Goal: Complete application form: Complete application form

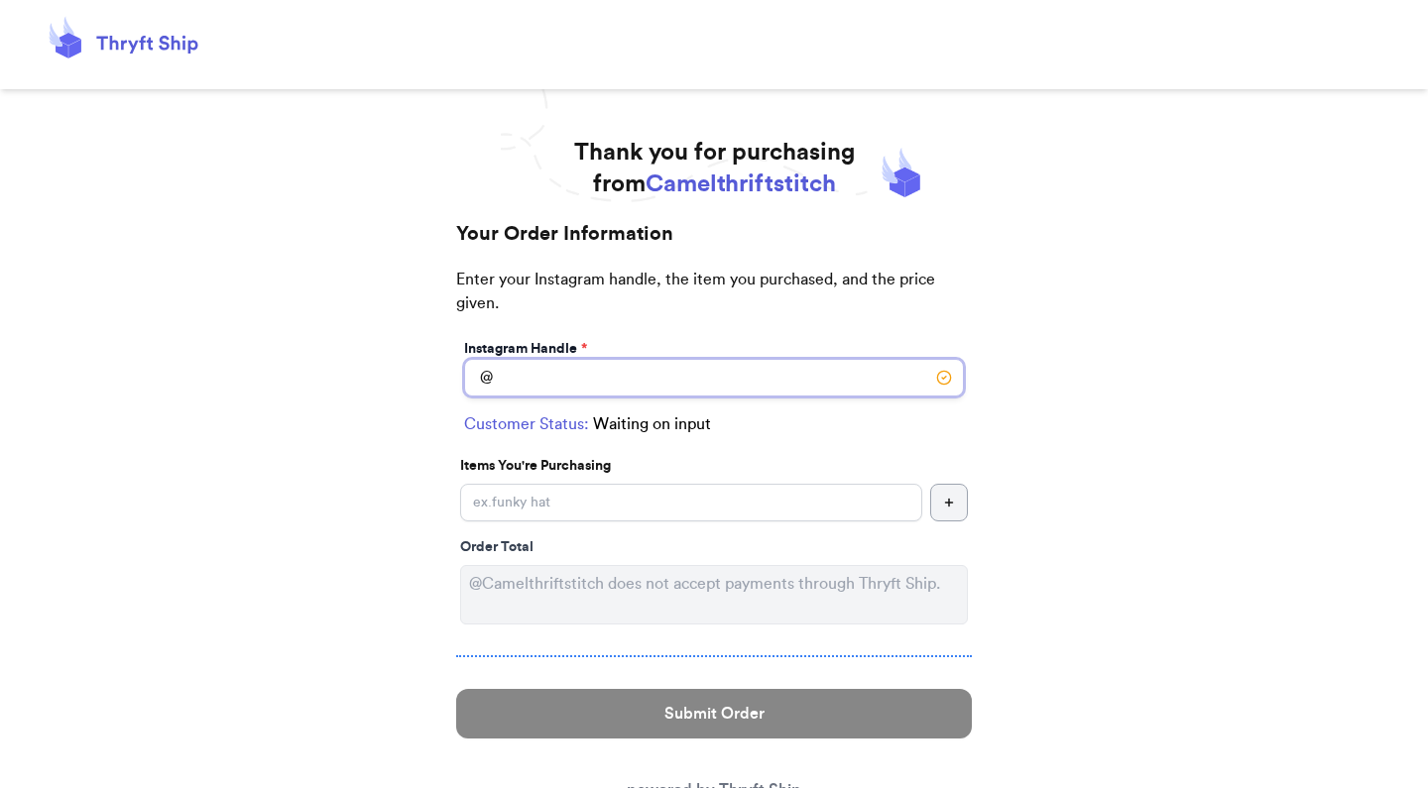
click at [584, 374] on input "Instagram Handle *" at bounding box center [714, 378] width 500 height 38
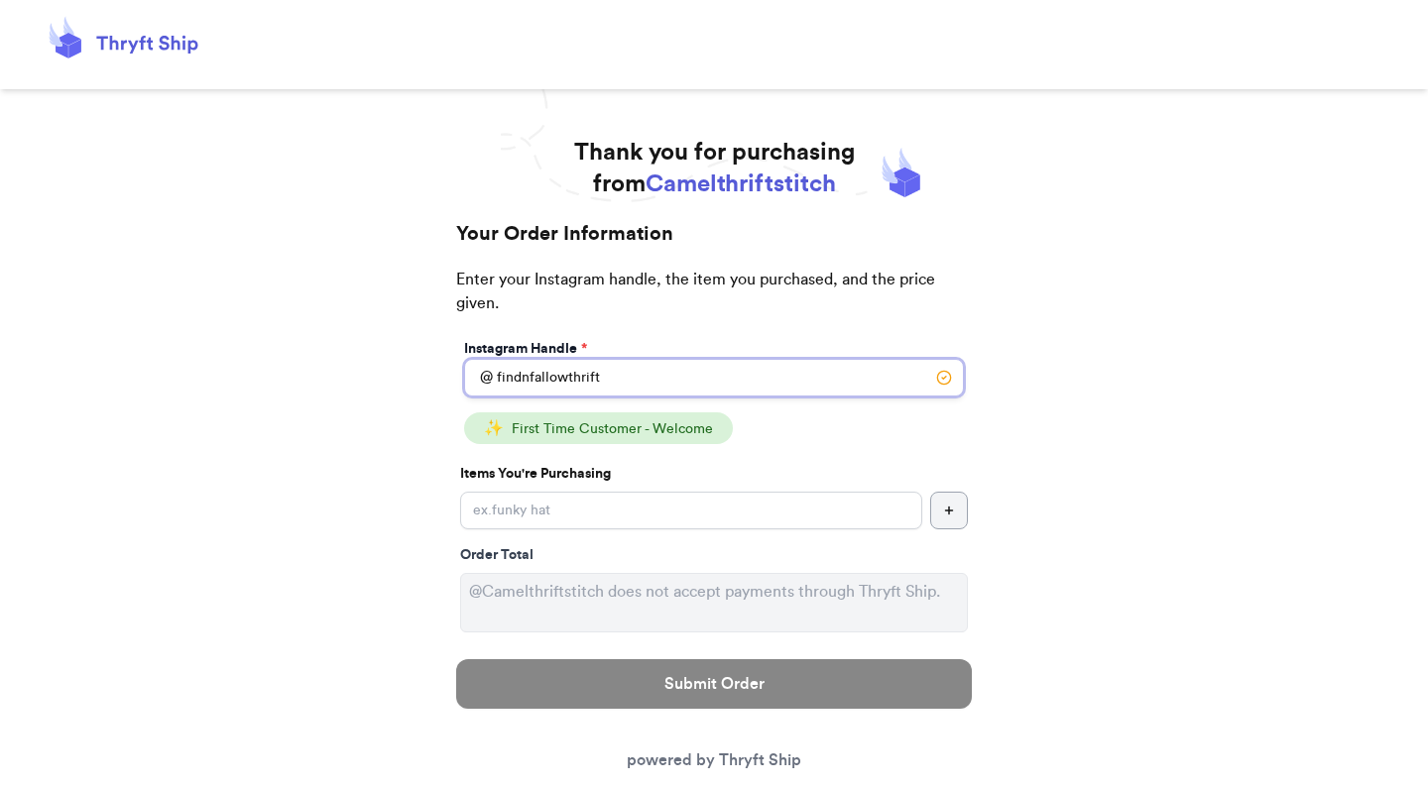
type input "findnfallowthrift"
click at [655, 517] on input "Instagram Handle *" at bounding box center [691, 511] width 462 height 38
click at [1056, 0] on header at bounding box center [714, 44] width 1428 height 89
click at [686, 503] on input "Instagram Handle *" at bounding box center [691, 511] width 462 height 38
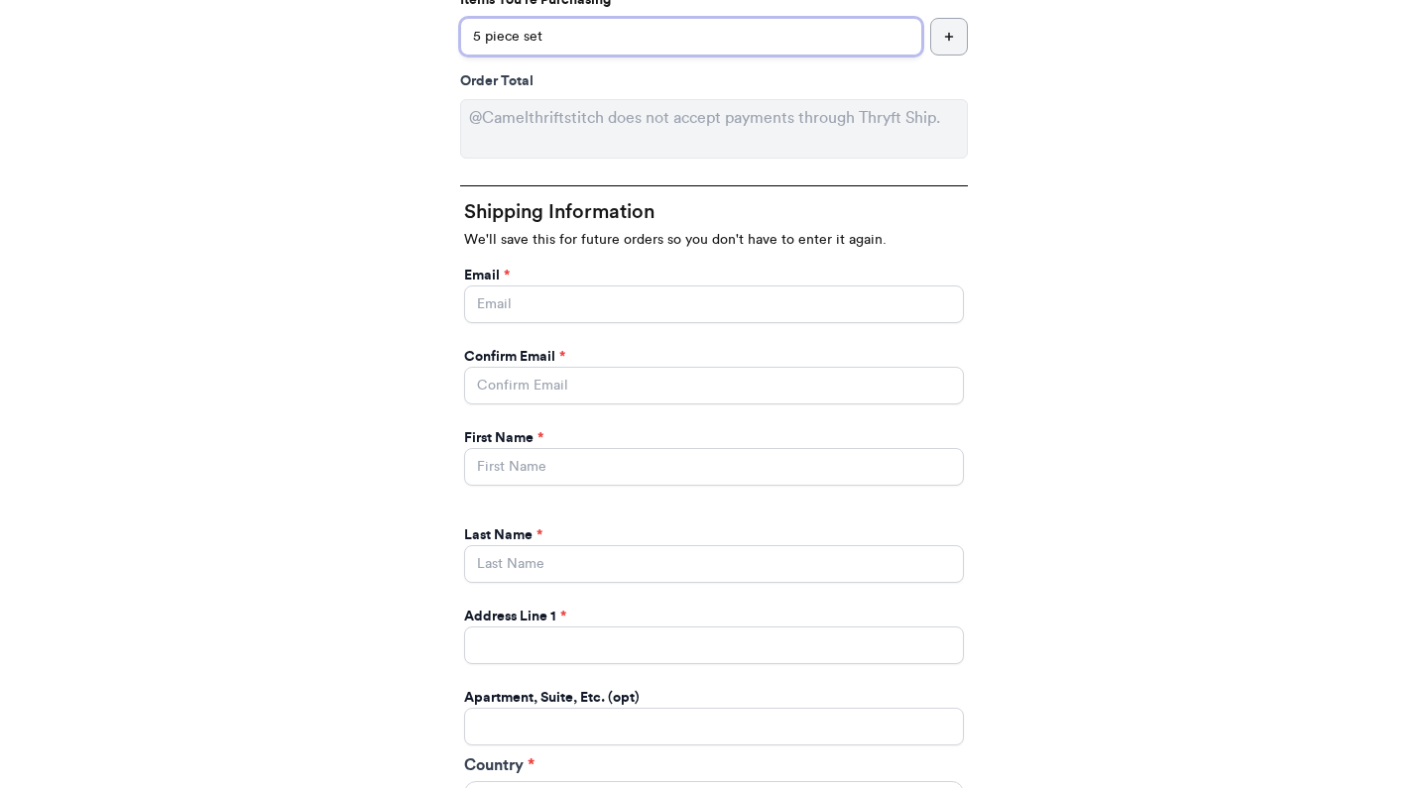
scroll to position [503, 0]
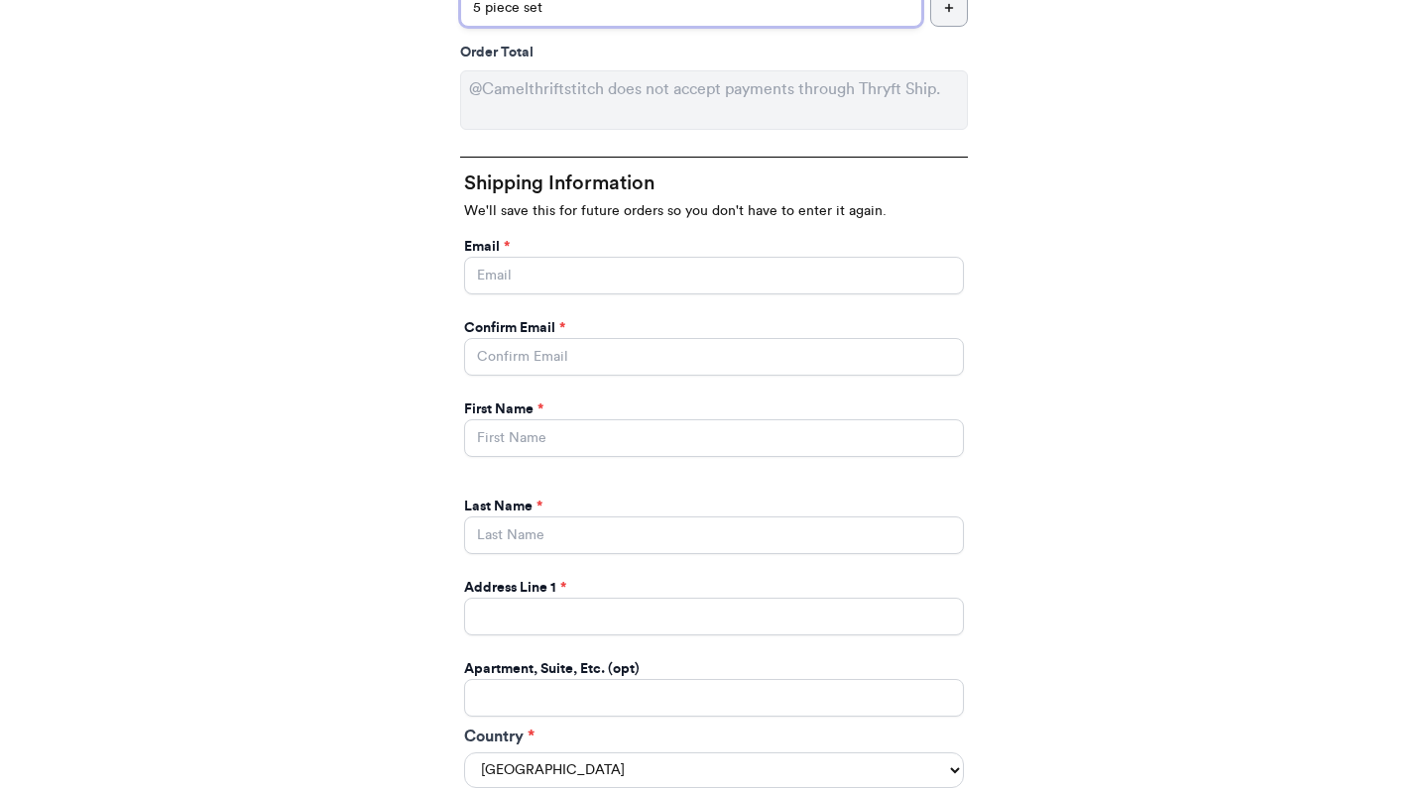
type input "5 piece set"
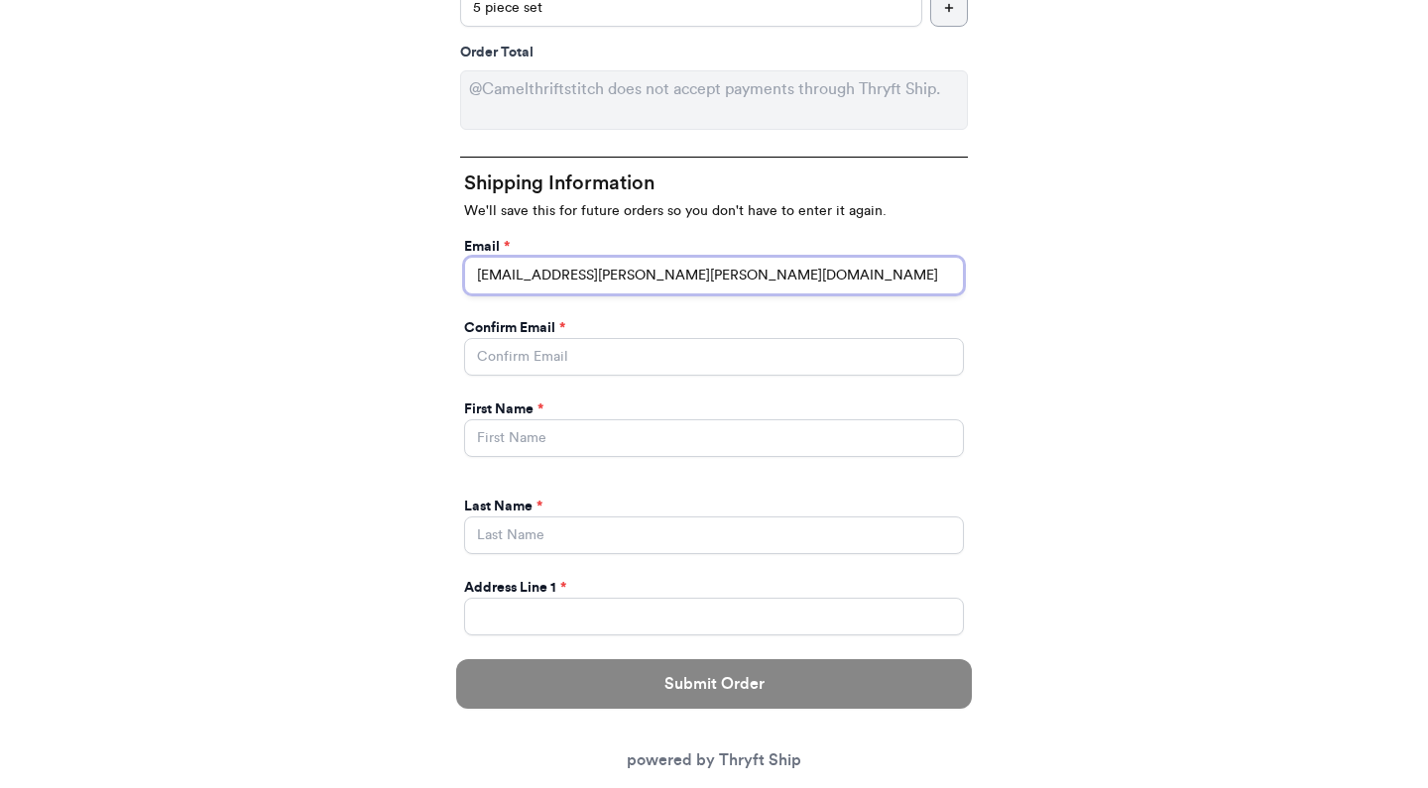
type input "[EMAIL_ADDRESS][PERSON_NAME][PERSON_NAME][DOMAIN_NAME]"
click at [561, 274] on input "[EMAIL_ADDRESS][PERSON_NAME][PERSON_NAME][DOMAIN_NAME]" at bounding box center [714, 276] width 500 height 38
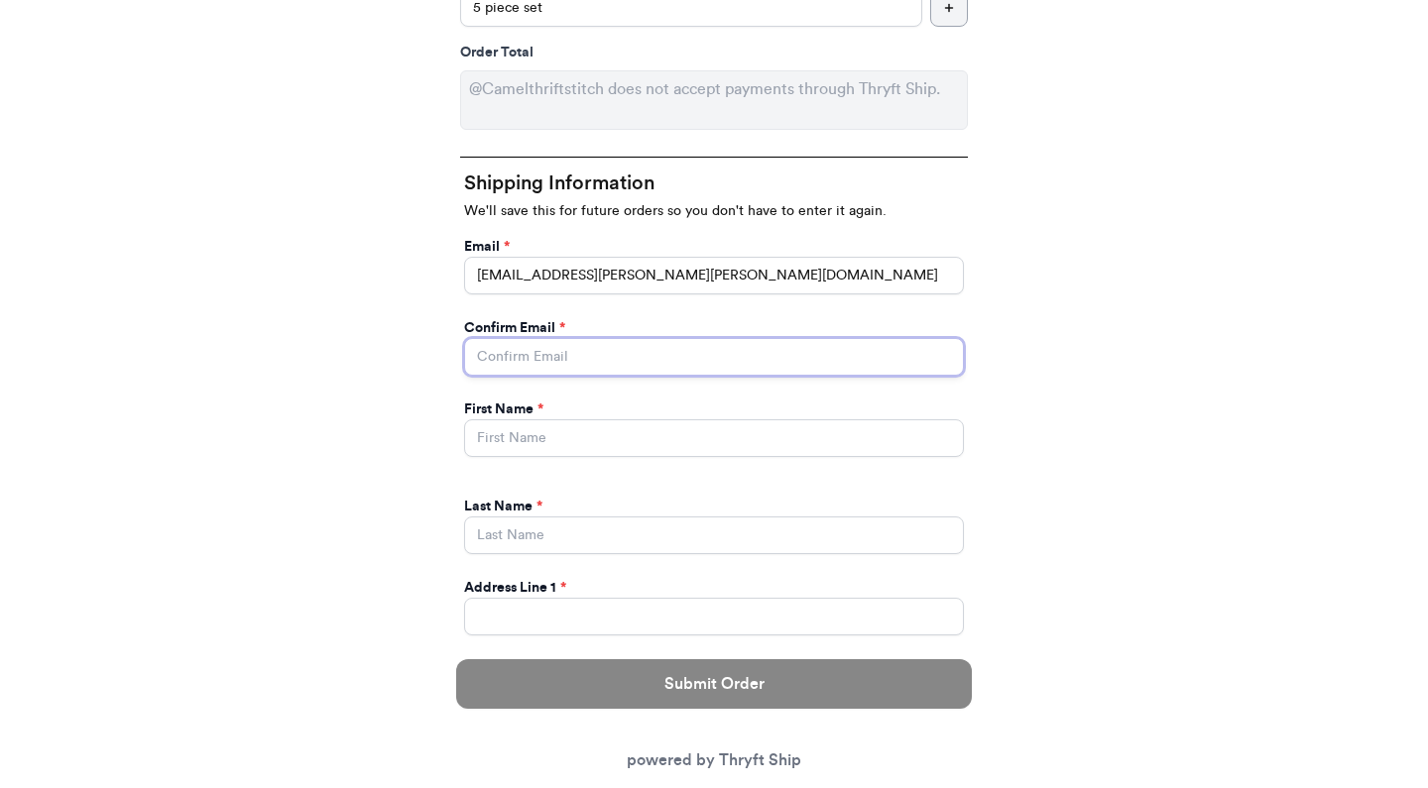
click at [554, 366] on input "Instagram Handle *" at bounding box center [714, 357] width 500 height 38
paste input "[EMAIL_ADDRESS][PERSON_NAME][PERSON_NAME][DOMAIN_NAME]"
type input "[EMAIL_ADDRESS][PERSON_NAME][PERSON_NAME][DOMAIN_NAME]"
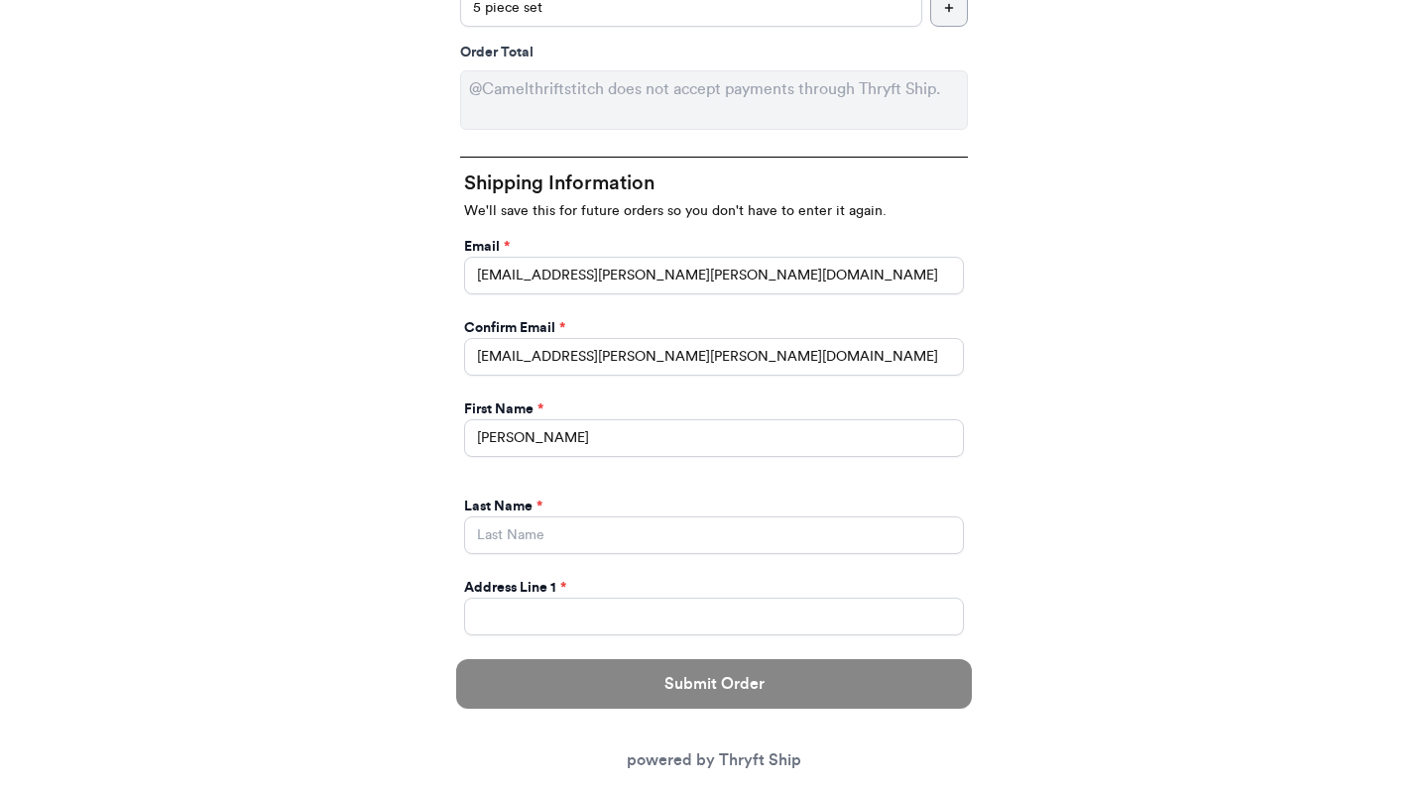
type input "[PERSON_NAME]"
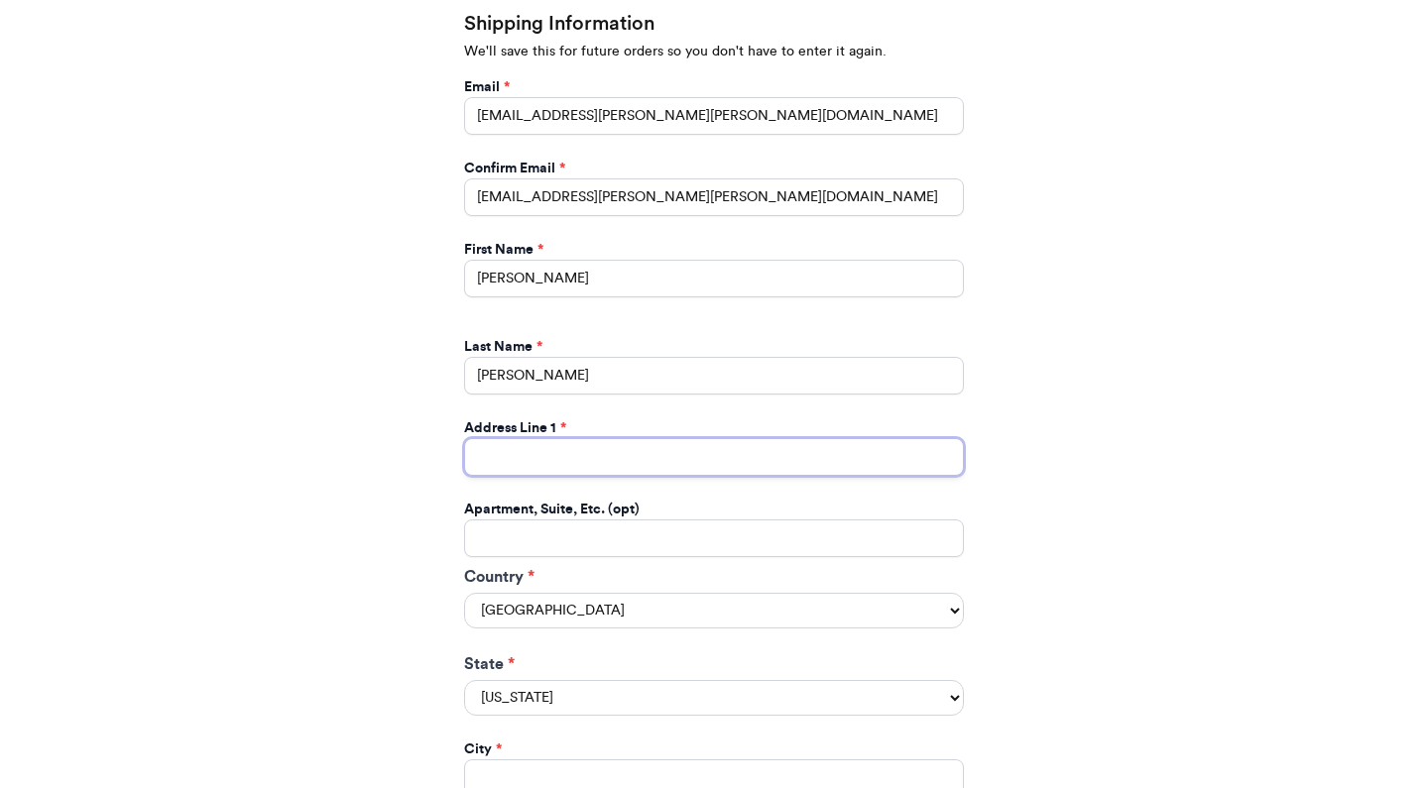
scroll to position [668, 0]
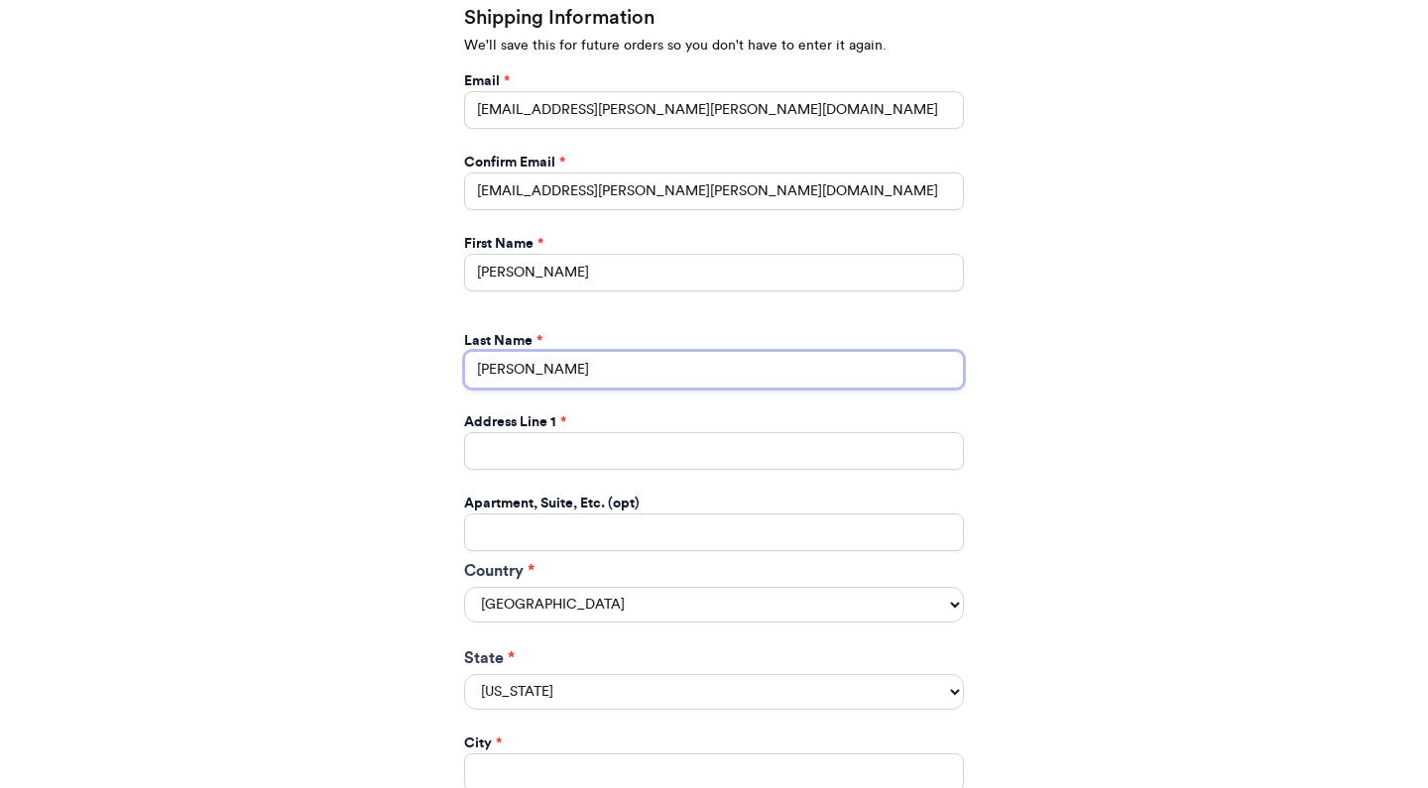
click at [576, 367] on input "[PERSON_NAME]" at bounding box center [714, 370] width 500 height 38
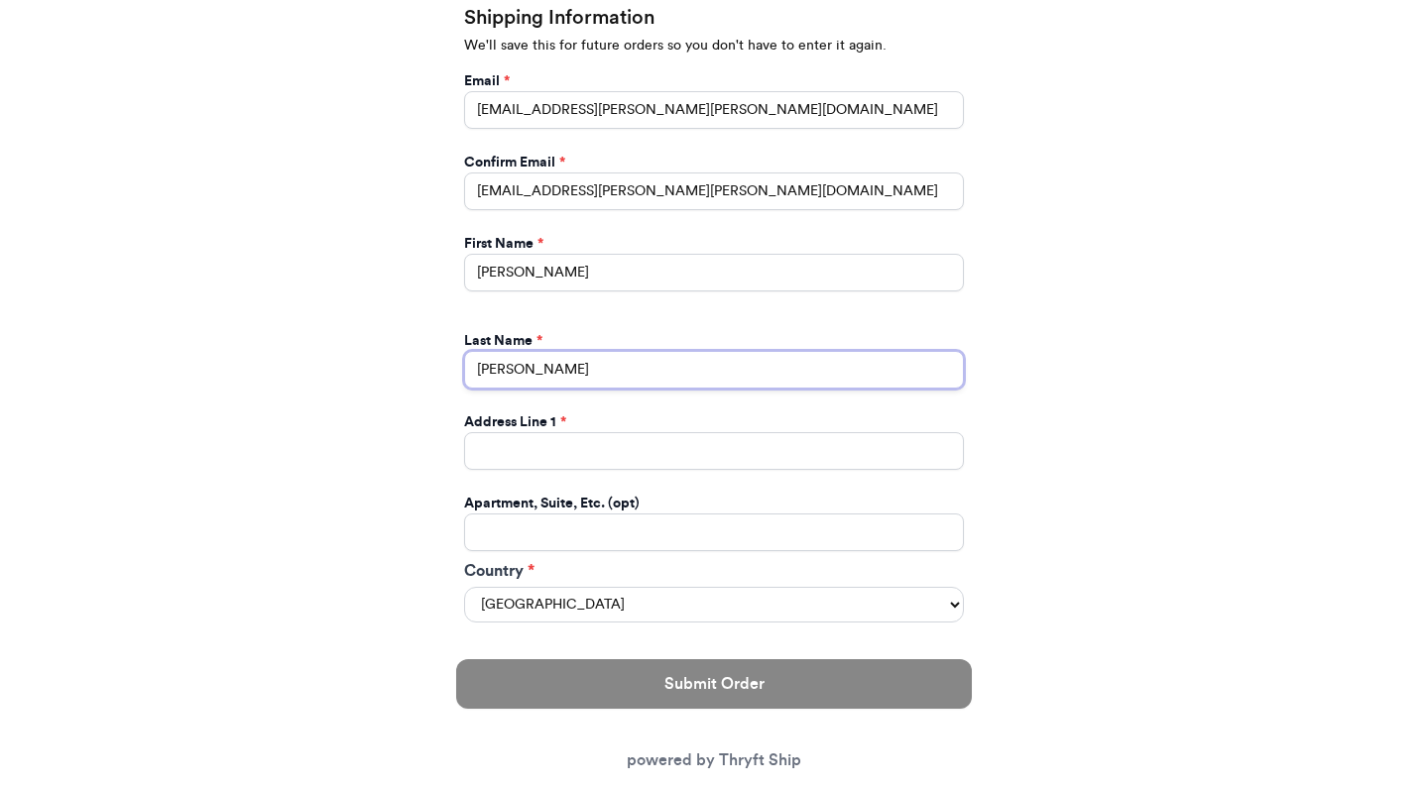
click at [935, 377] on input "[PERSON_NAME]" at bounding box center [714, 370] width 500 height 38
click at [935, 371] on input "[PERSON_NAME]" at bounding box center [714, 370] width 500 height 38
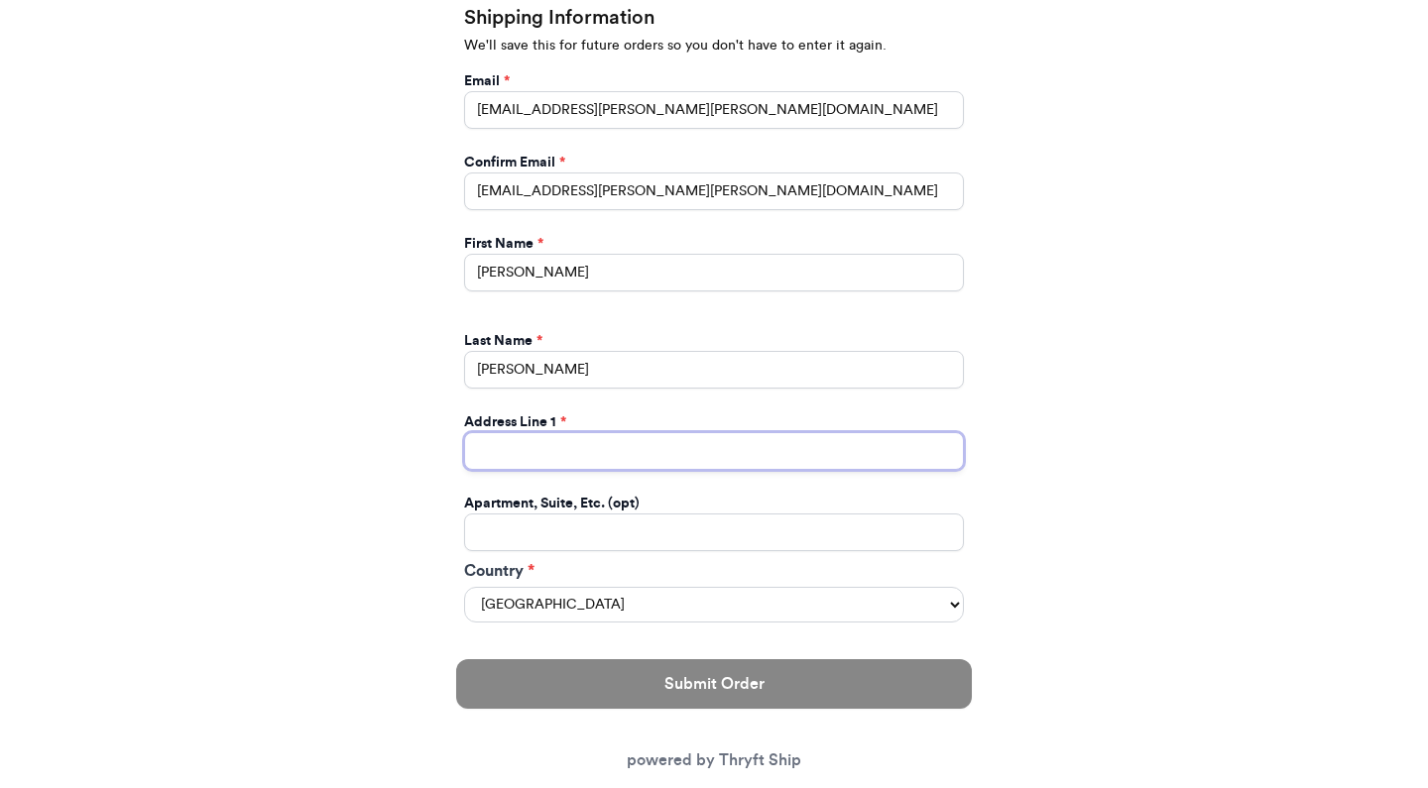
type input "[STREET_ADDRESS]"
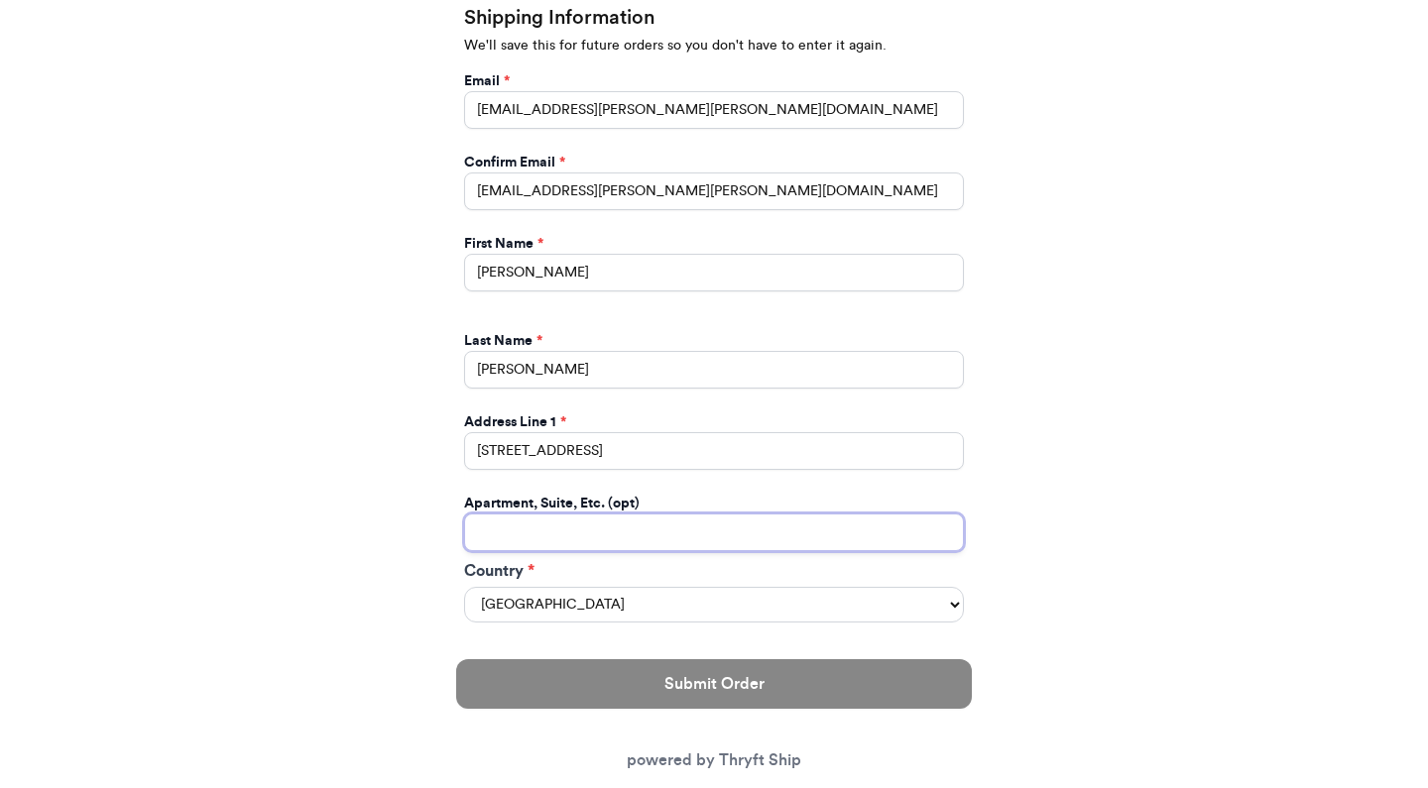
type input "#208"
select select "WA"
type input "Bellingham"
type input "98225"
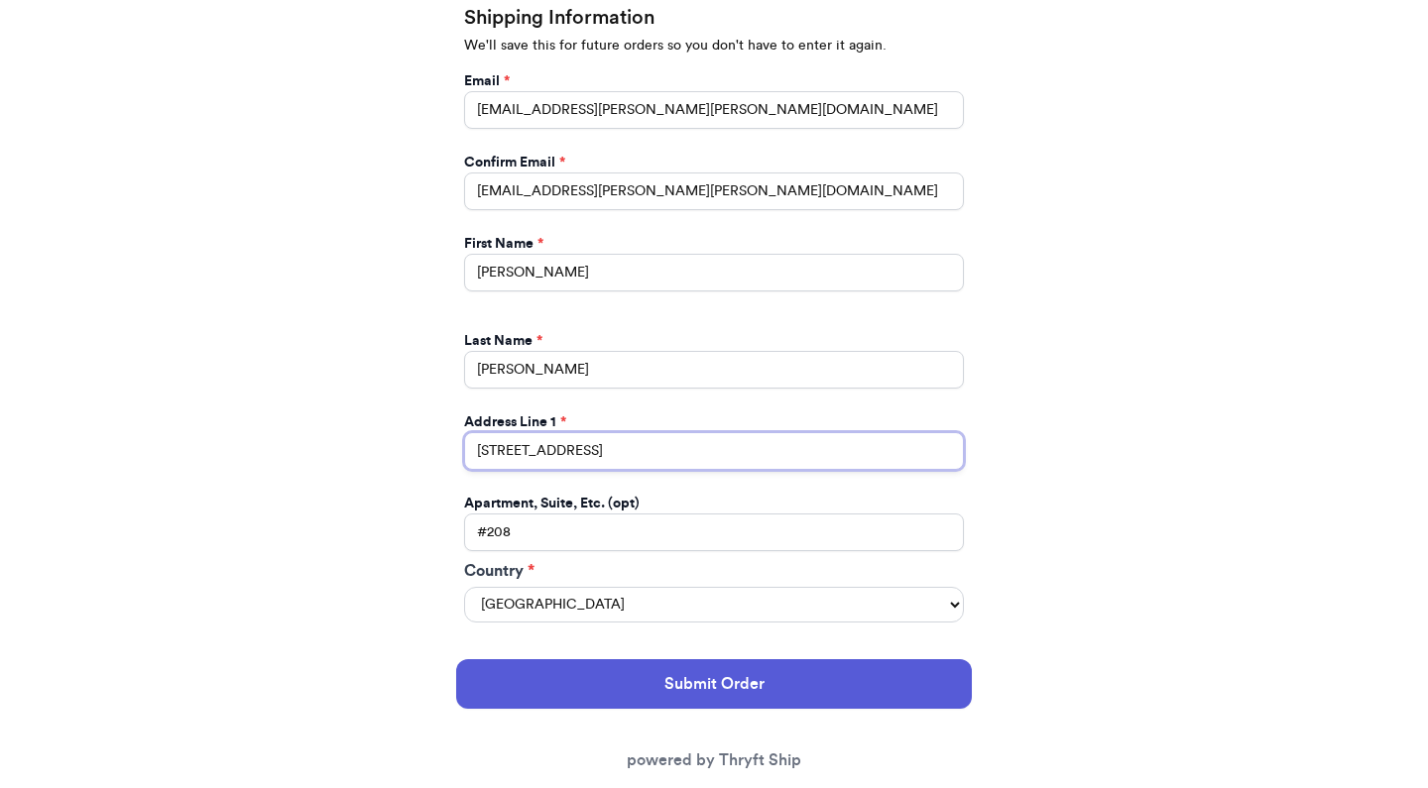
drag, startPoint x: 622, startPoint y: 452, endPoint x: 413, endPoint y: 441, distance: 209.5
click at [413, 441] on div "Thank you for purchasing from Camelthriftstitch Your Order Information Enter yo…" at bounding box center [714, 369] width 1428 height 1803
type input "[STREET_ADDRESS][PERSON_NAME]"
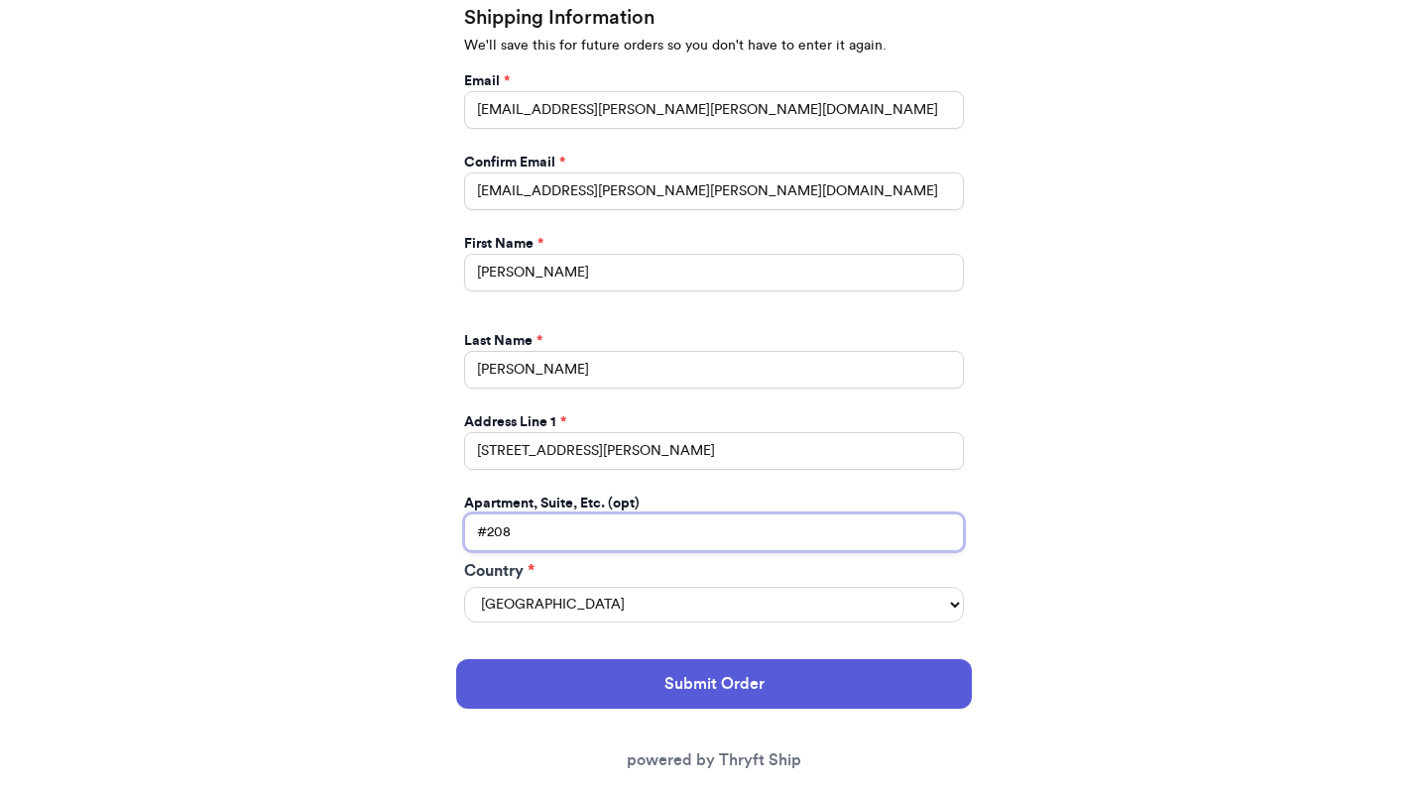
click at [542, 540] on input "#208" at bounding box center [714, 533] width 500 height 38
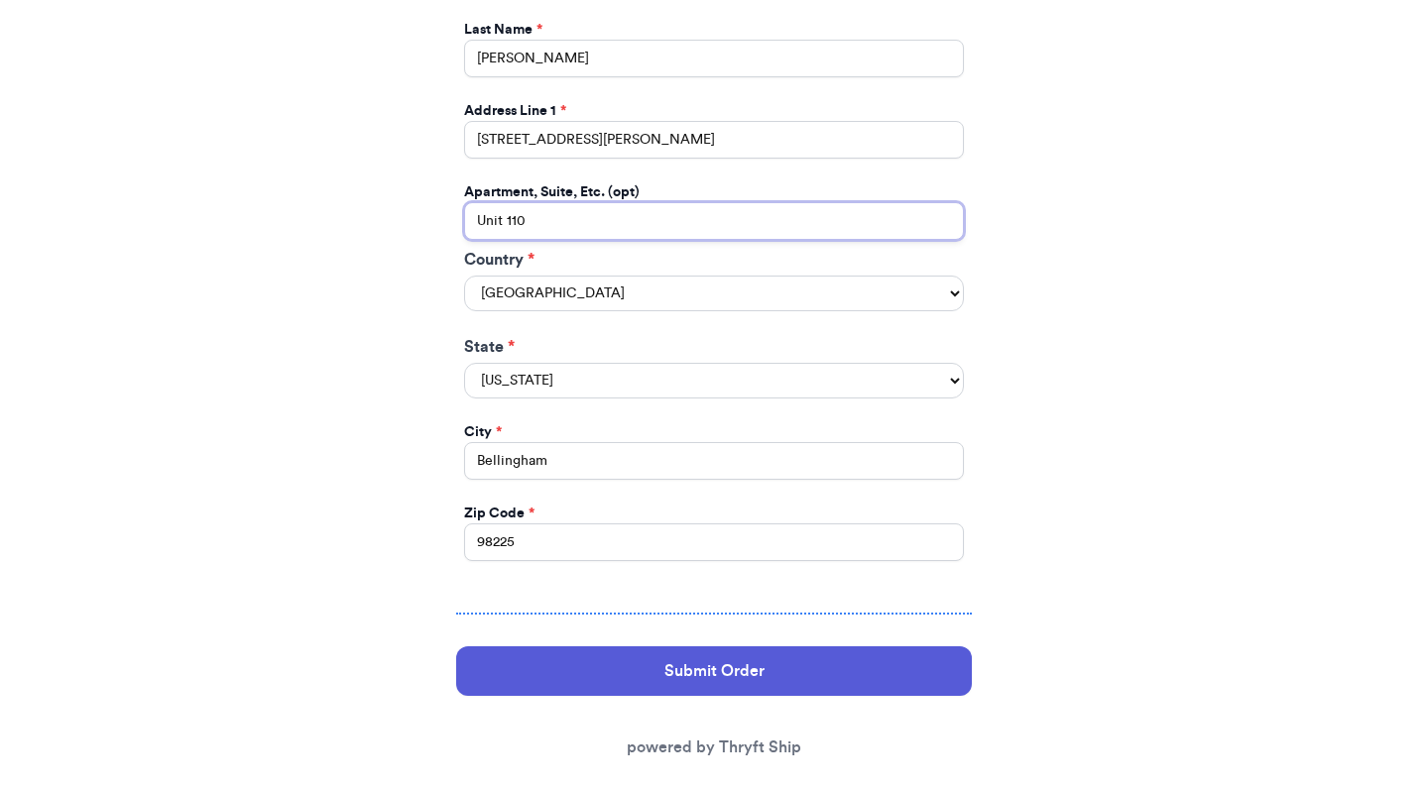
scroll to position [979, 0]
type input "Unit 110"
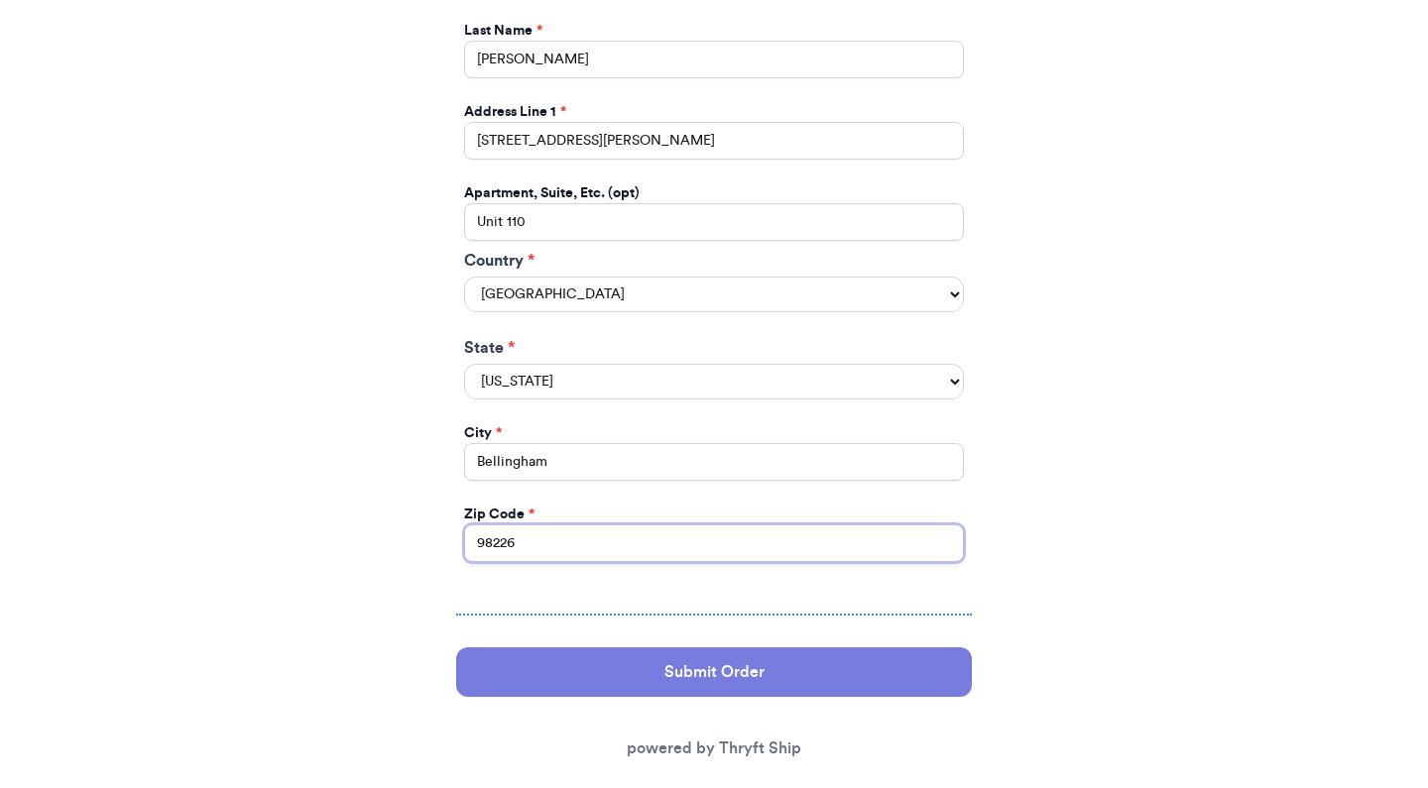
type input "98226"
click at [727, 648] on button "Submit Order" at bounding box center [714, 673] width 516 height 50
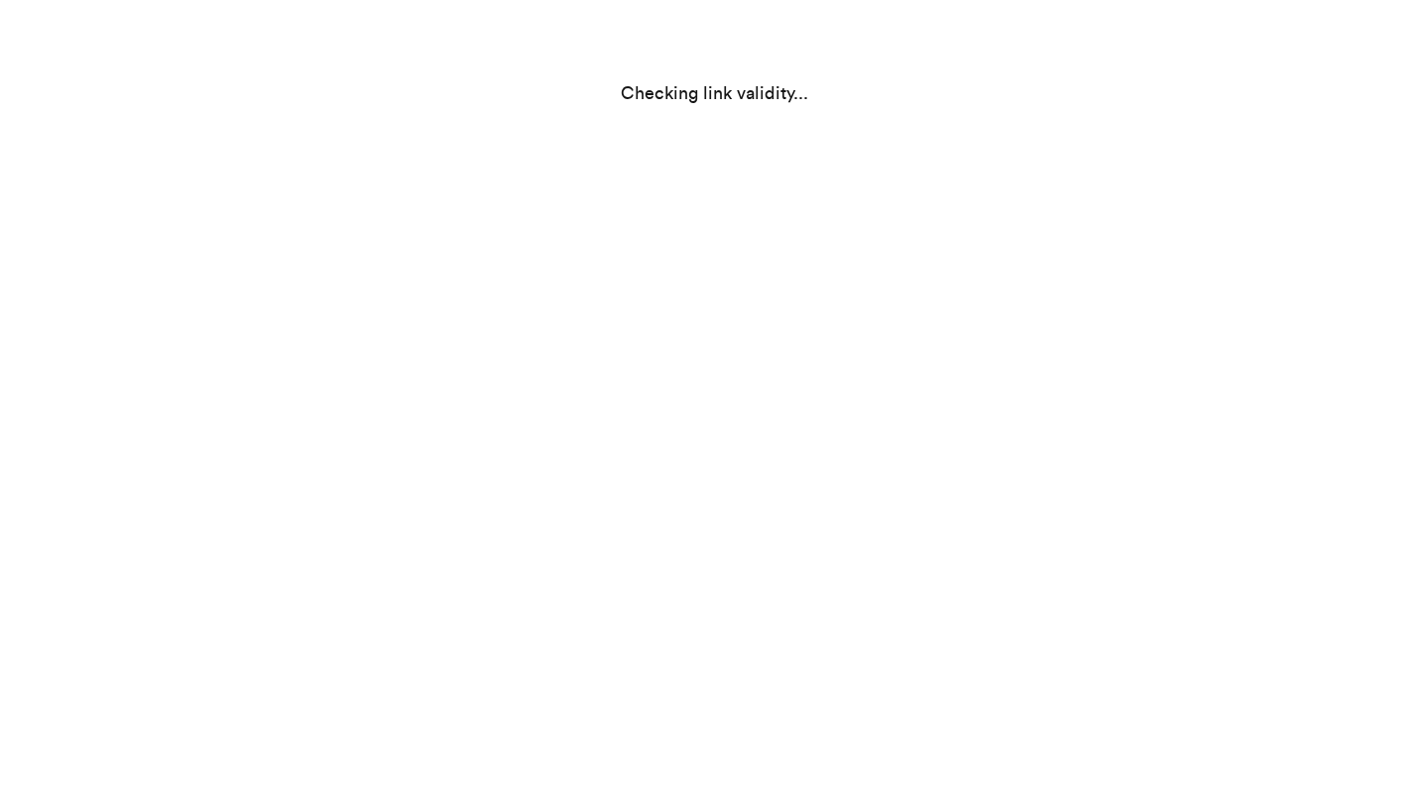
select select "WA"
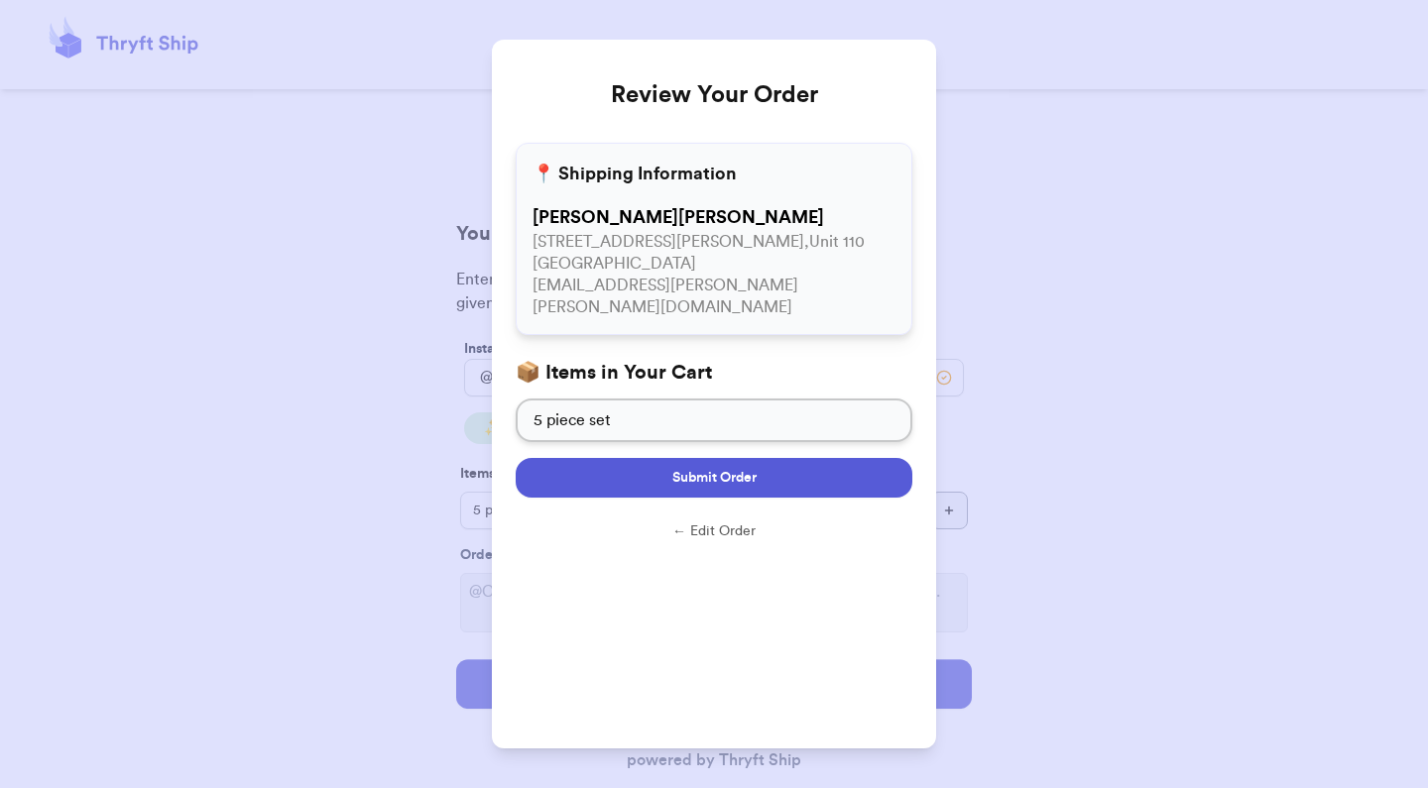
click at [644, 458] on button "Submit Order" at bounding box center [714, 478] width 397 height 40
